Goal: Task Accomplishment & Management: Use online tool/utility

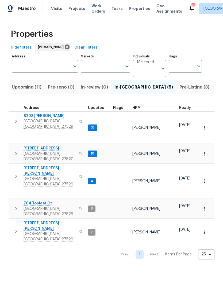
click at [31, 145] on span "737 Lakemont Dr" at bounding box center [50, 147] width 52 height 5
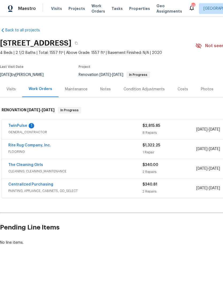
click at [15, 127] on link "TwinPulse" at bounding box center [17, 126] width 19 height 4
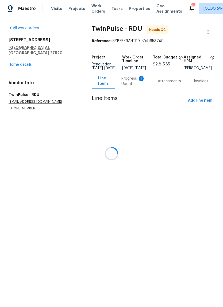
click at [211, 106] on div at bounding box center [111, 153] width 223 height 307
click at [210, 105] on div at bounding box center [111, 153] width 223 height 307
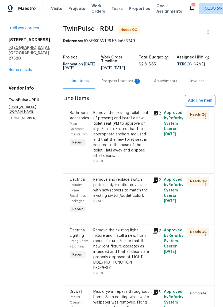
click at [204, 104] on span "Add line item" at bounding box center [200, 100] width 24 height 7
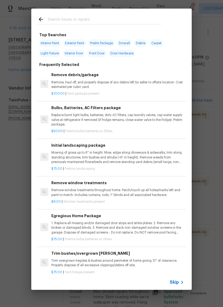
click at [111, 20] on input "text" at bounding box center [105, 20] width 114 height 8
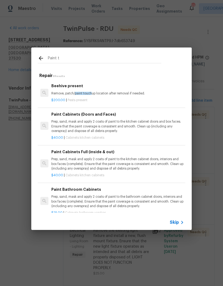
type input "Paint"
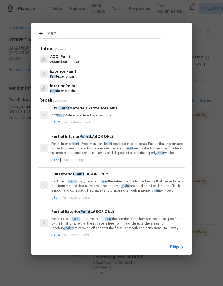
scroll to position [32, 0]
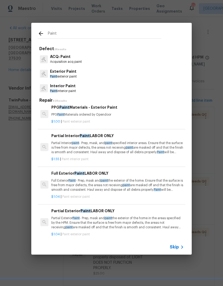
click at [133, 145] on p "Partial Interior paint - Prep, mask, and paint specified interior areas. Ensure…" at bounding box center [117, 148] width 133 height 14
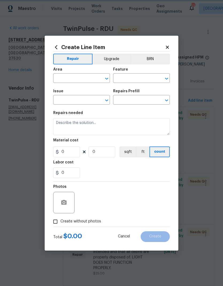
type input "Overall Paint"
type input "Interior Paint"
type textarea "Partial Interior paint - Prep, mask, and paint specified interior areas. Ensure…"
type input "1"
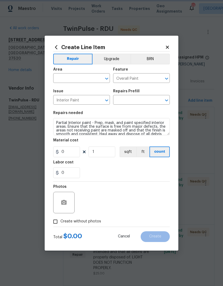
type input "Partial Interior Paint LABOR ONLY $1.55"
click at [71, 153] on input "1.55" at bounding box center [66, 151] width 27 height 11
click at [147, 167] on div "Labor cost" at bounding box center [111, 163] width 117 height 7
type input "50"
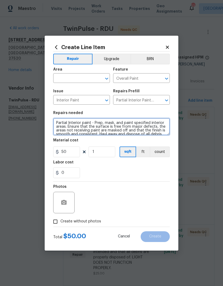
click at [54, 124] on textarea "Partial Interior paint - Prep, mask, and paint specified interior areas. Ensure…" at bounding box center [111, 126] width 117 height 17
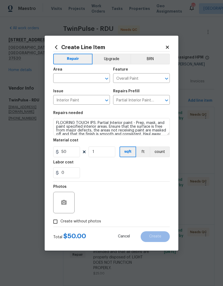
click at [115, 167] on div "Labor cost" at bounding box center [111, 163] width 117 height 7
click at [94, 119] on textarea "FLOORING TOUCH IPS. Partial Interior paint - Prep, mask, and paint specified in…" at bounding box center [111, 126] width 117 height 17
click at [100, 124] on textarea "FLOORING TOUCH IPS. Partial Interior paint - Prep, mask, and paint specified in…" at bounding box center [111, 126] width 117 height 17
click at [95, 123] on textarea "FLOORING TOUCH IPS. Partial Interior paint - Prep, mask, and paint specified in…" at bounding box center [111, 126] width 117 height 17
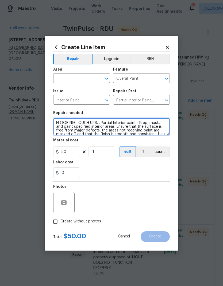
type textarea "FLOORING TOUCH UPS. . Partial Interior paint - Prep, mask, and paint specified …"
click at [106, 171] on div "0" at bounding box center [111, 172] width 117 height 11
click at [90, 221] on span "Create without photos" at bounding box center [81, 221] width 41 height 6
click at [61, 221] on input "Create without photos" at bounding box center [55, 221] width 10 height 10
checkbox input "true"
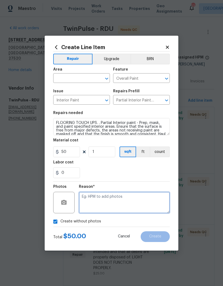
click at [148, 203] on textarea at bounding box center [124, 202] width 91 height 21
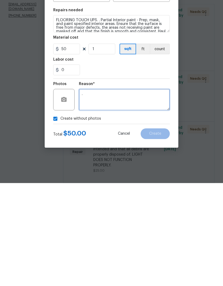
type textarea "."
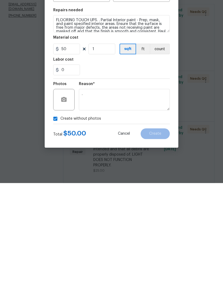
click at [110, 231] on div "Cancel Create" at bounding box center [140, 236] width 61 height 11
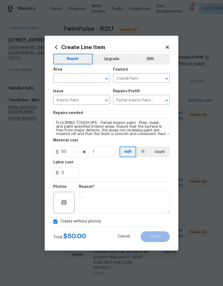
click at [162, 220] on div "Create without photos" at bounding box center [111, 221] width 117 height 10
click at [84, 81] on input "text" at bounding box center [74, 78] width 42 height 8
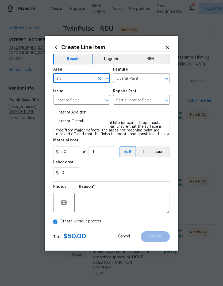
click at [97, 117] on li "Interior Overall" at bounding box center [81, 121] width 57 height 9
type input "Interior Overall"
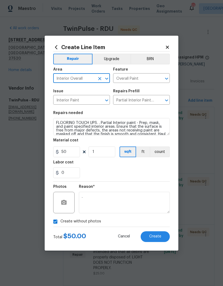
click at [117, 169] on div "0" at bounding box center [111, 172] width 117 height 11
click at [165, 239] on button "Create" at bounding box center [155, 236] width 29 height 11
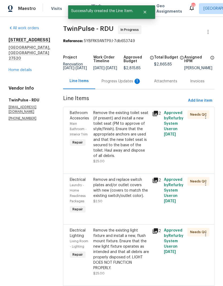
scroll to position [0, 0]
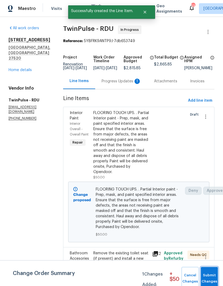
click at [216, 278] on span "Submit Changes" at bounding box center [210, 278] width 12 height 12
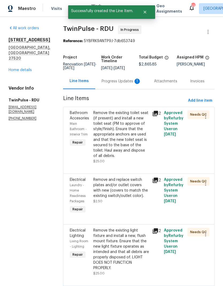
click at [148, 158] on div "Remove the existing toilet seat (if present) and install a new toilet seat (PM …" at bounding box center [122, 134] width 56 height 48
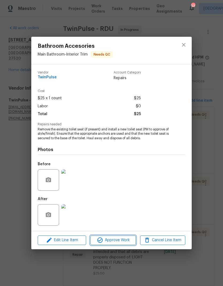
click at [130, 240] on span "Approve Work" at bounding box center [113, 240] width 42 height 7
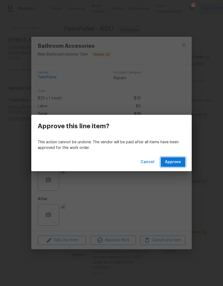
click at [185, 164] on button "Approve" at bounding box center [173, 162] width 25 height 10
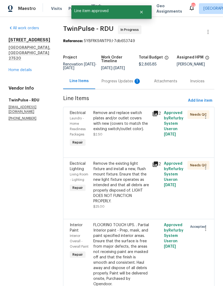
click at [132, 149] on div "Remove and replace switch plates and/or outlet covers with new (covers to match…" at bounding box center [121, 129] width 59 height 41
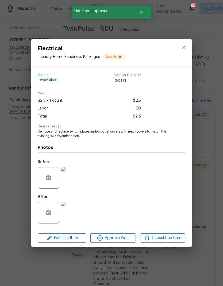
click at [77, 214] on img at bounding box center [71, 212] width 21 height 21
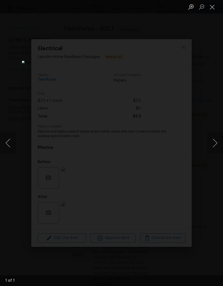
click at [214, 9] on button "Close lightbox" at bounding box center [212, 6] width 11 height 9
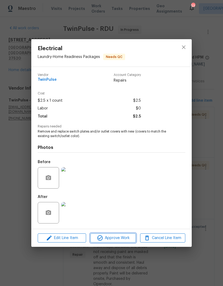
click at [126, 242] on button "Approve Work" at bounding box center [113, 237] width 45 height 9
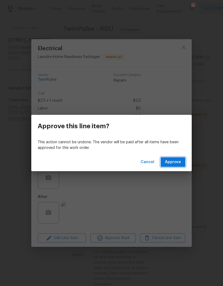
click at [184, 162] on button "Approve" at bounding box center [173, 162] width 25 height 10
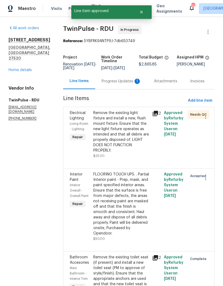
click at [133, 158] on div "Remove the existing light fixture and install a new, flush mount fixture. Ensur…" at bounding box center [122, 134] width 56 height 48
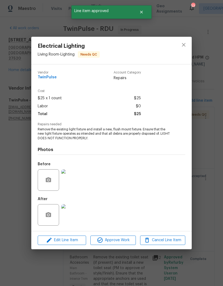
click at [76, 221] on img at bounding box center [71, 214] width 21 height 21
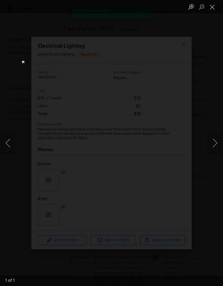
click at [215, 10] on button "Close lightbox" at bounding box center [212, 6] width 11 height 9
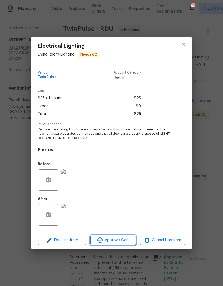
click at [126, 239] on span "Approve Work" at bounding box center [113, 240] width 42 height 7
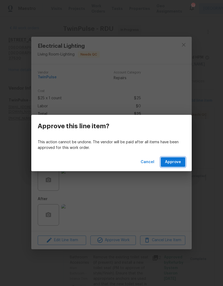
click at [181, 166] on button "Approve" at bounding box center [173, 162] width 25 height 10
